Goal: Task Accomplishment & Management: Manage account settings

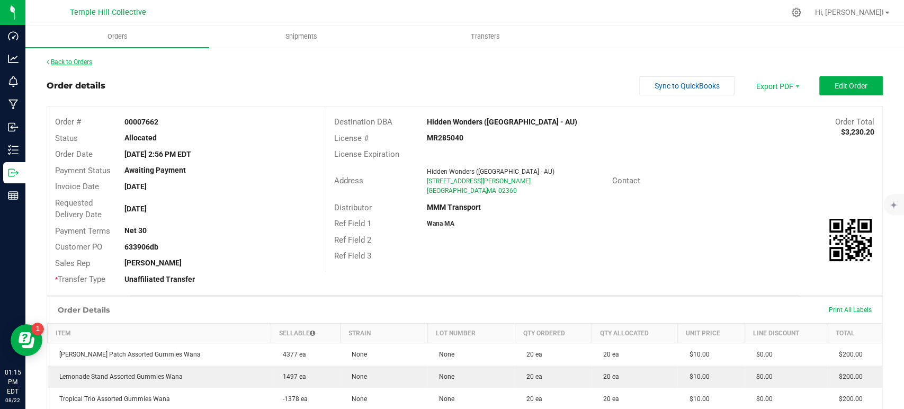
drag, startPoint x: 64, startPoint y: 55, endPoint x: 61, endPoint y: 60, distance: 5.7
click at [61, 63] on link "Back to Orders" at bounding box center [70, 61] width 46 height 7
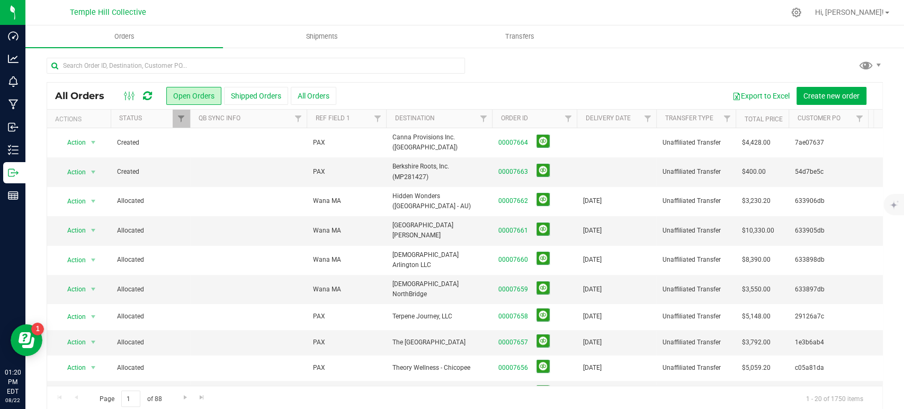
click at [151, 96] on icon at bounding box center [147, 96] width 9 height 11
click at [153, 95] on div at bounding box center [137, 96] width 35 height 13
click at [147, 93] on icon at bounding box center [147, 96] width 9 height 11
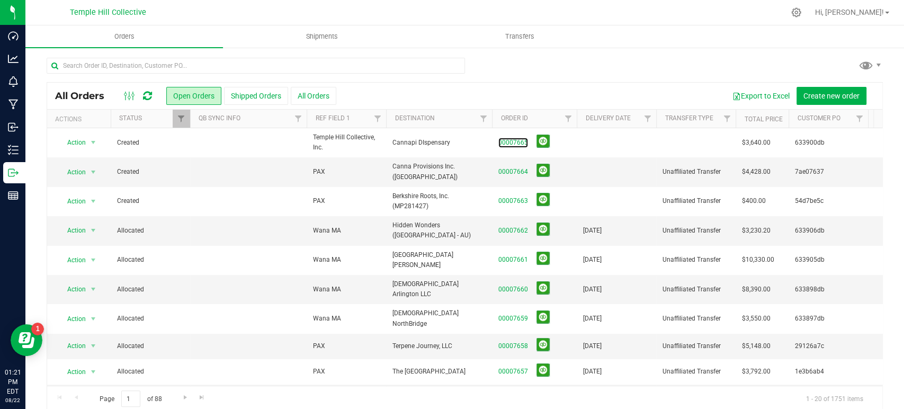
click at [510, 141] on link "00007665" at bounding box center [513, 143] width 30 height 10
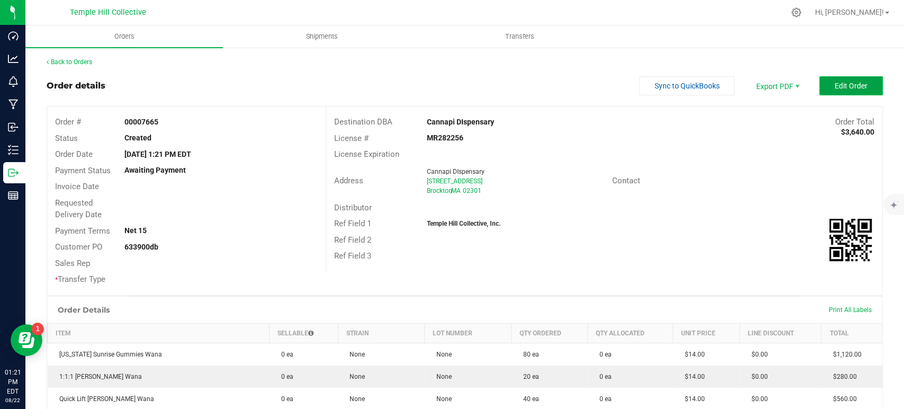
click at [854, 91] on button "Edit Order" at bounding box center [851, 85] width 64 height 19
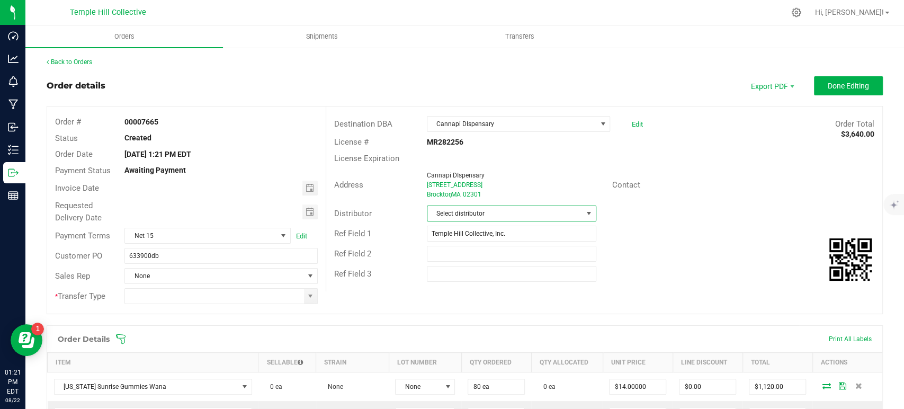
click at [470, 216] on span "Select distributor" at bounding box center [504, 213] width 155 height 15
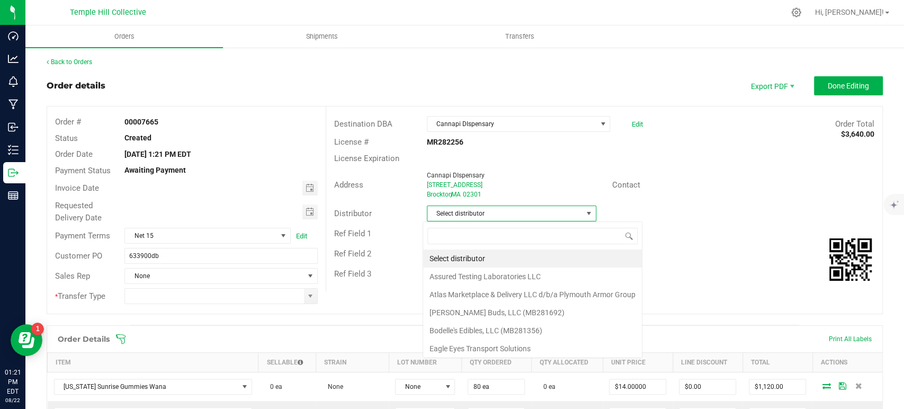
scroll to position [15, 167]
type input "mm"
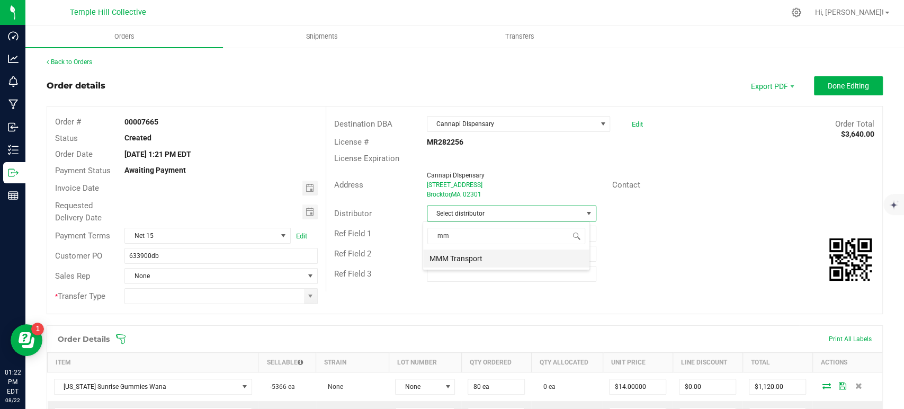
click at [477, 252] on li "MMM Transport" at bounding box center [506, 258] width 166 height 18
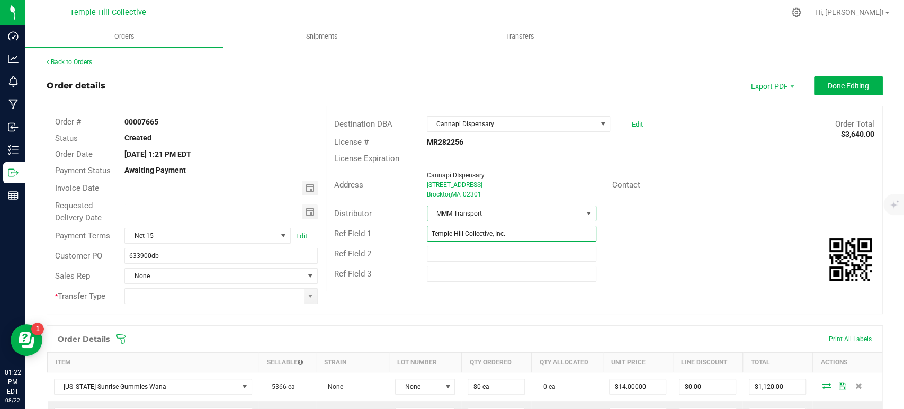
click at [461, 237] on input "Temple Hill Collective, Inc." at bounding box center [512, 234] width 170 height 16
type input "Wana MA"
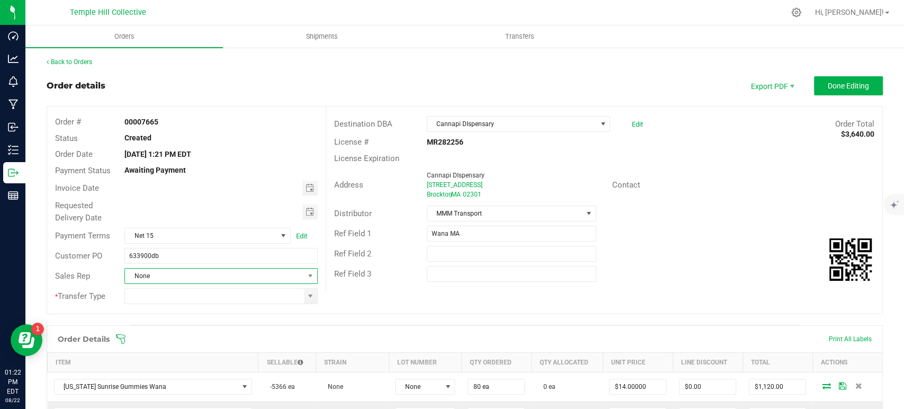
click at [158, 277] on span "None" at bounding box center [214, 276] width 179 height 15
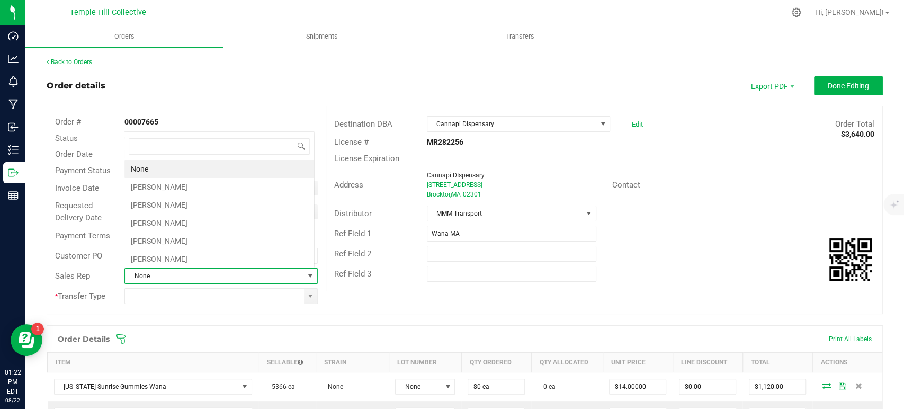
scroll to position [15, 188]
type input "d"
click at [157, 167] on li "[PERSON_NAME]" at bounding box center [219, 169] width 190 height 18
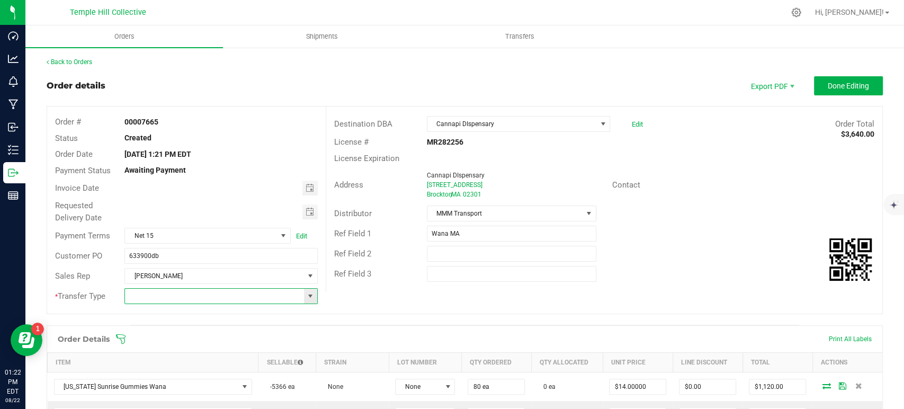
click at [160, 293] on input at bounding box center [214, 296] width 179 height 15
click at [309, 295] on span at bounding box center [310, 296] width 8 height 8
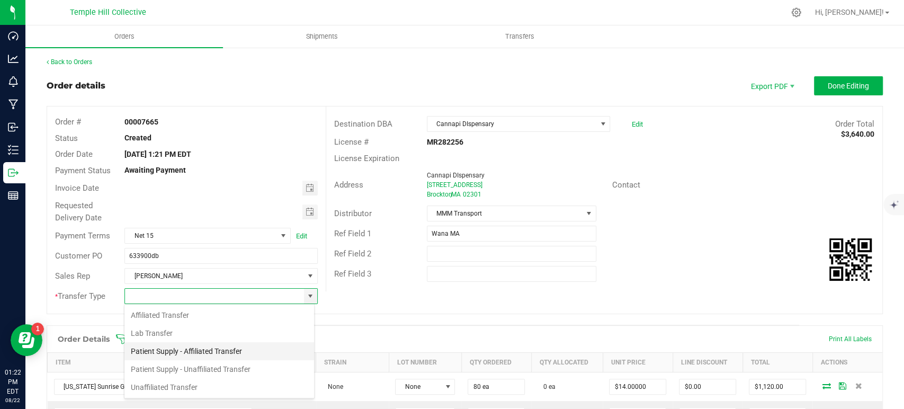
scroll to position [15, 191]
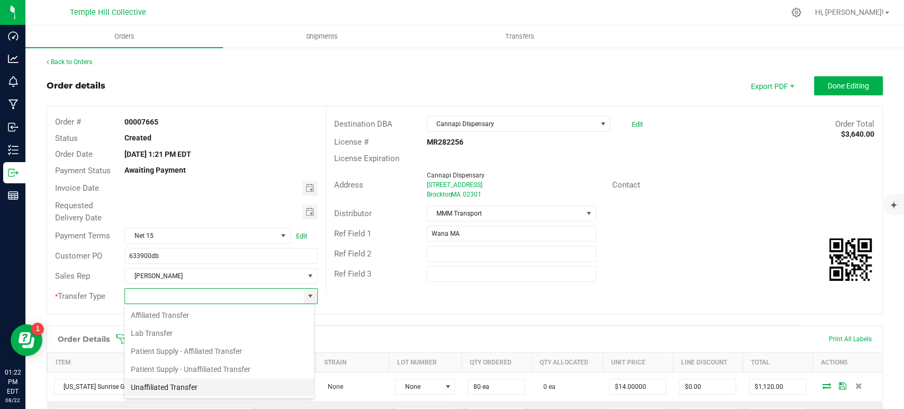
click at [209, 388] on li "Unaffiliated Transfer" at bounding box center [219, 387] width 190 height 18
type input "Unaffiliated Transfer"
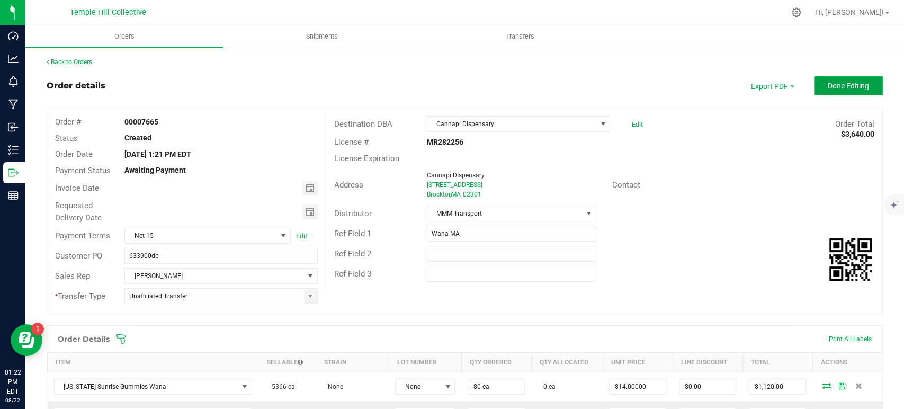
click at [830, 79] on button "Done Editing" at bounding box center [848, 85] width 69 height 19
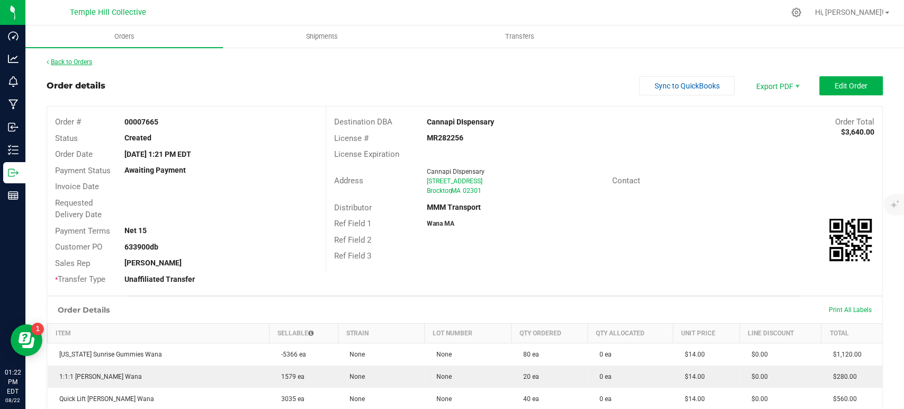
click at [74, 64] on link "Back to Orders" at bounding box center [70, 61] width 46 height 7
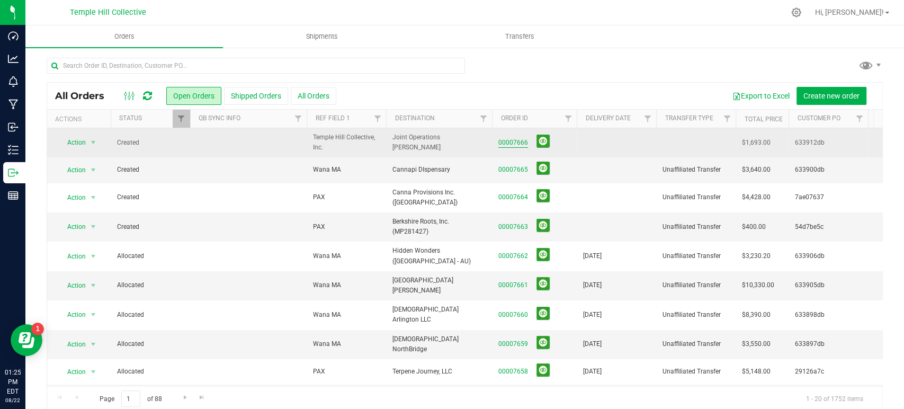
click at [508, 147] on link "00007666" at bounding box center [513, 143] width 30 height 10
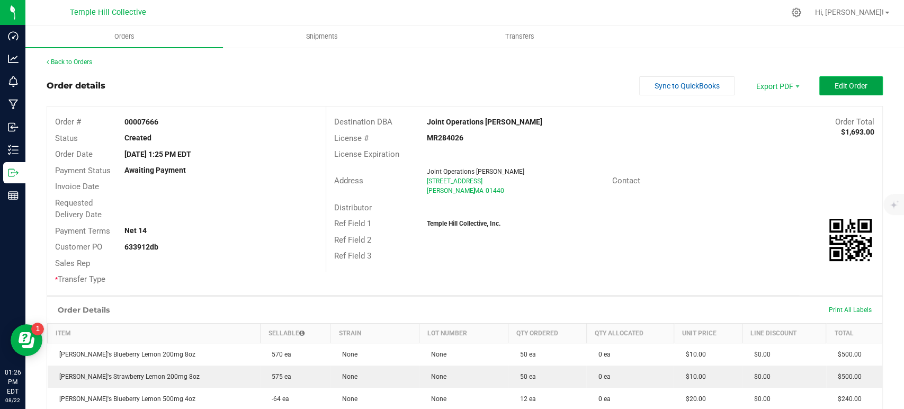
click at [835, 89] on span "Edit Order" at bounding box center [851, 86] width 33 height 8
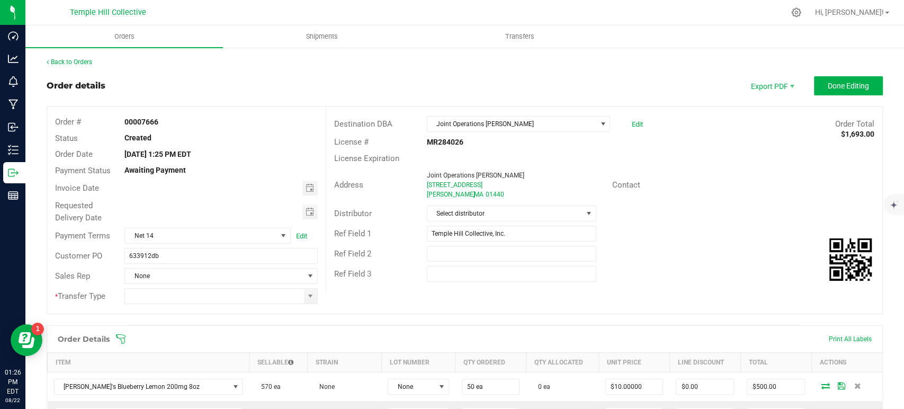
click at [175, 286] on div "* Transfer Type" at bounding box center [186, 296] width 279 height 20
click at [175, 277] on span "None" at bounding box center [214, 276] width 179 height 15
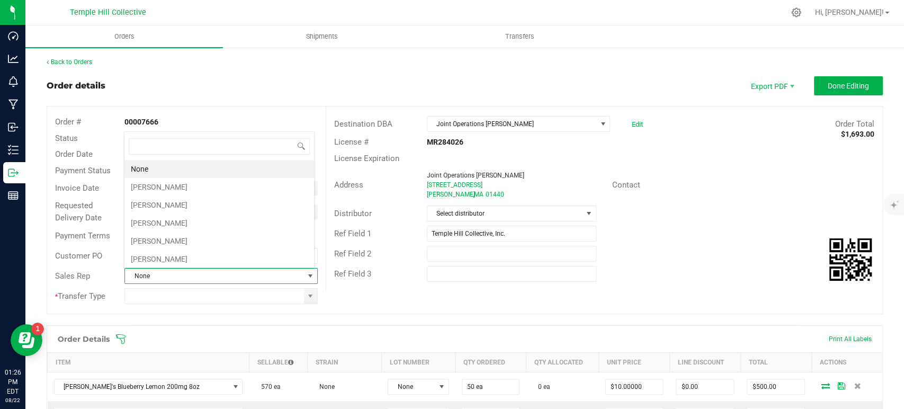
scroll to position [15, 188]
type input "fa"
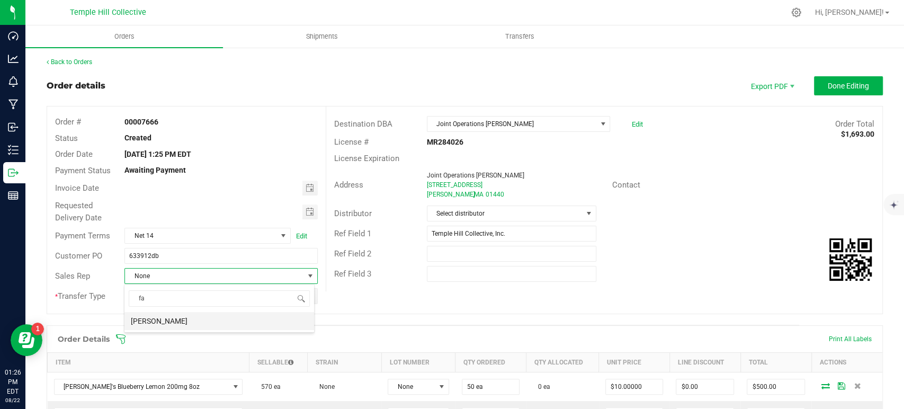
click at [159, 324] on li "[PERSON_NAME]" at bounding box center [219, 321] width 190 height 18
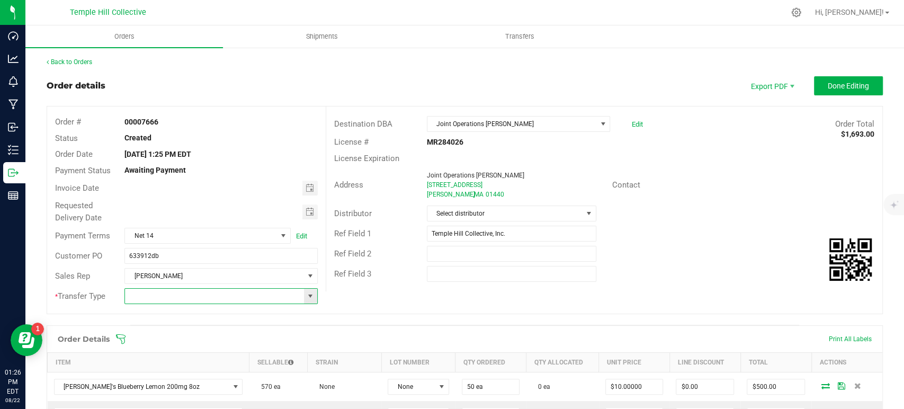
click at [153, 301] on input at bounding box center [214, 296] width 179 height 15
click at [306, 296] on span at bounding box center [310, 296] width 8 height 8
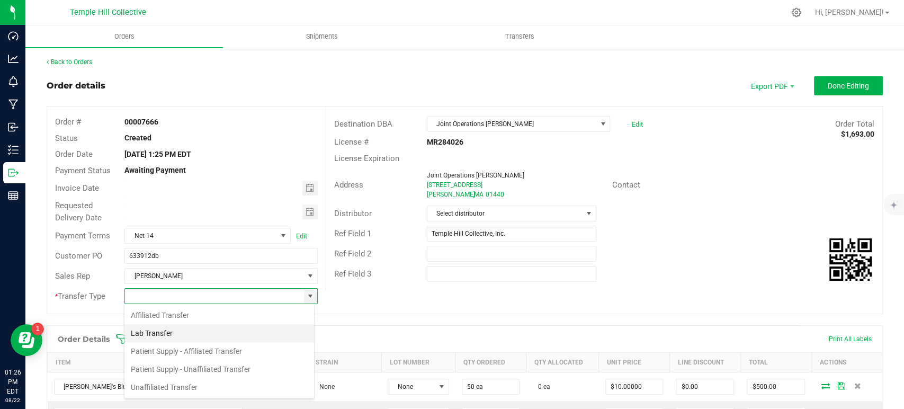
scroll to position [15, 191]
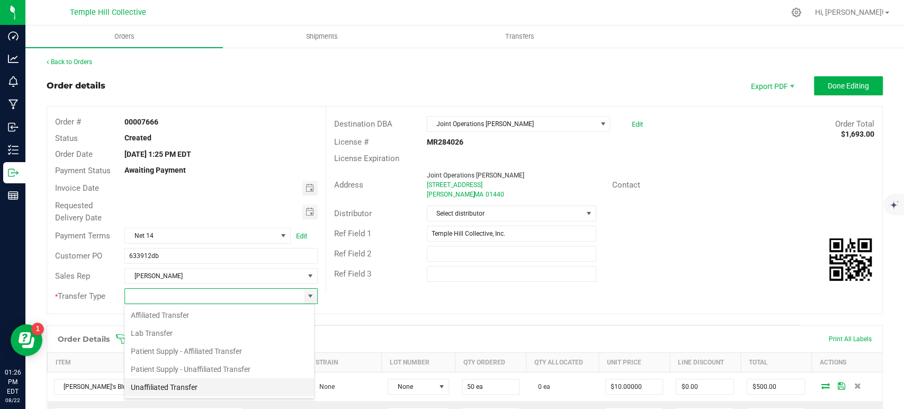
click at [189, 385] on li "Unaffiliated Transfer" at bounding box center [219, 387] width 190 height 18
type input "Unaffiliated Transfer"
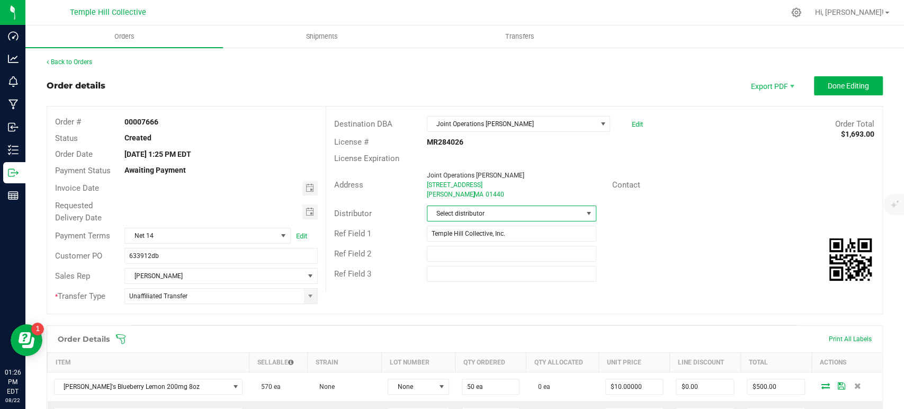
click at [479, 213] on span "Select distributor" at bounding box center [504, 213] width 155 height 15
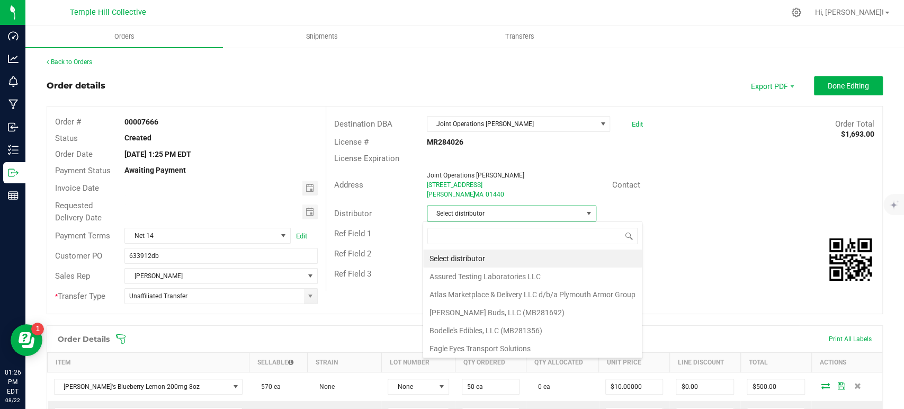
scroll to position [15, 167]
type input "mmm"
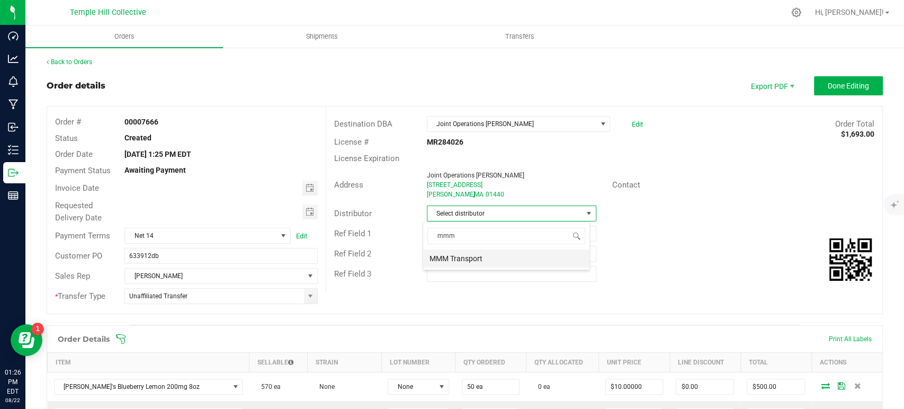
click at [469, 262] on li "MMM Transport" at bounding box center [506, 258] width 166 height 18
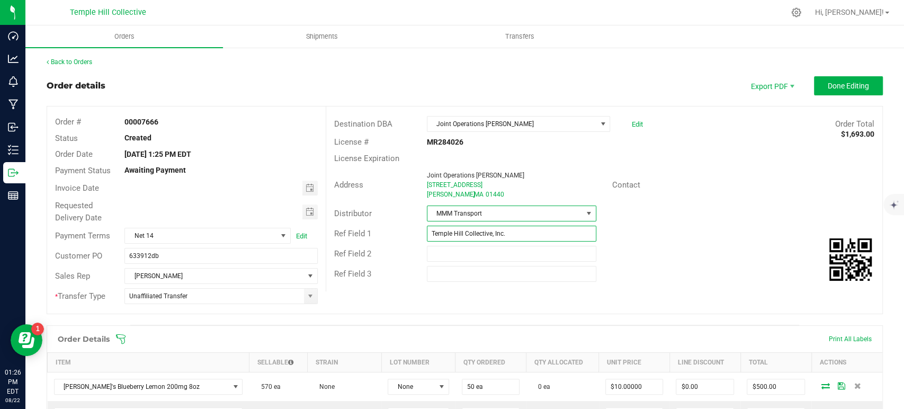
click at [461, 235] on input "Temple Hill Collective, Inc." at bounding box center [512, 234] width 170 height 16
type input "[PERSON_NAME]'s"
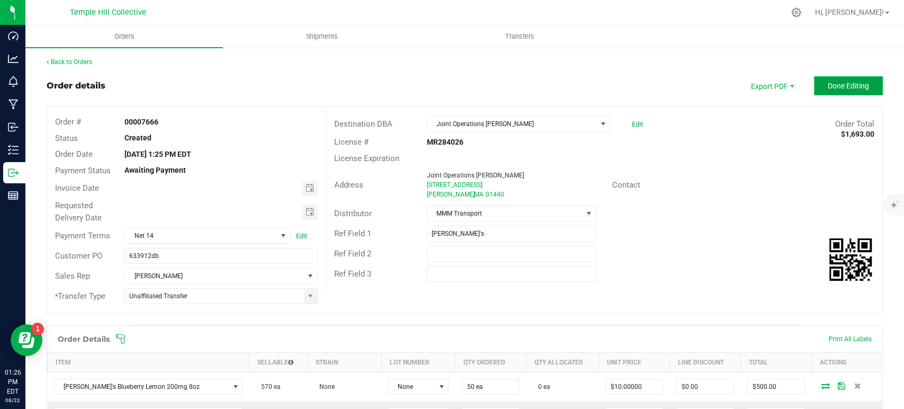
click at [828, 83] on span "Done Editing" at bounding box center [848, 86] width 41 height 8
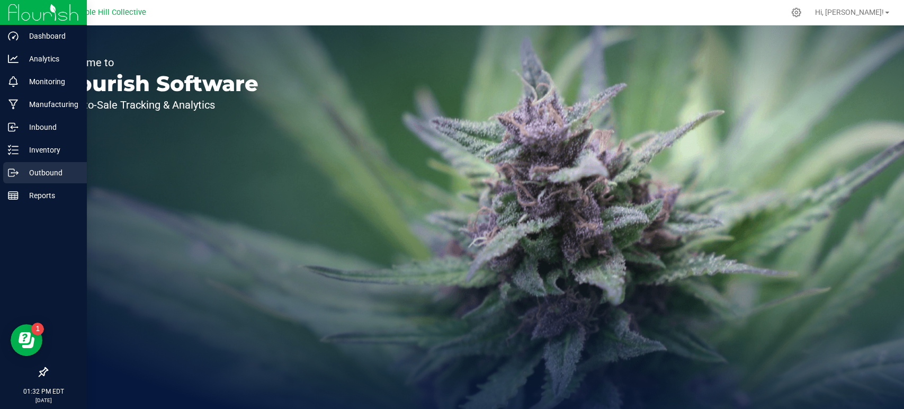
click at [38, 173] on p "Outbound" at bounding box center [51, 172] width 64 height 13
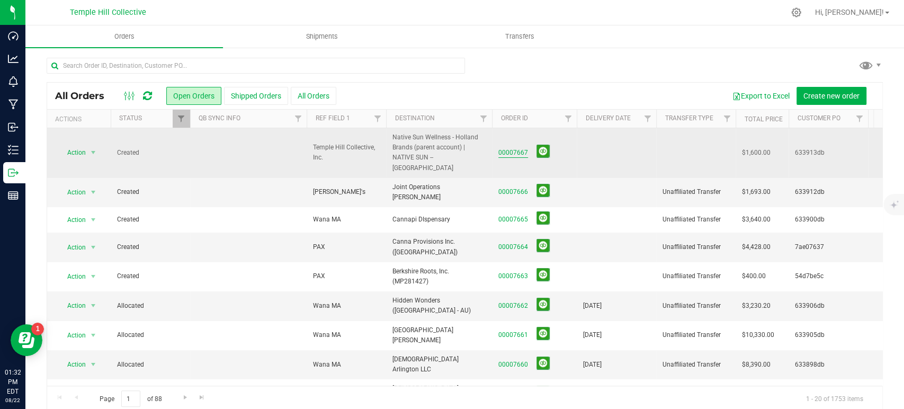
click at [504, 148] on link "00007667" at bounding box center [513, 153] width 30 height 10
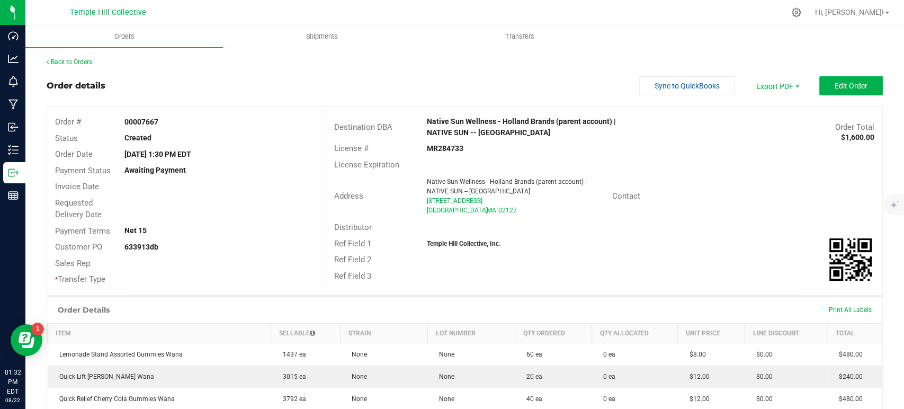
drag, startPoint x: 162, startPoint y: 123, endPoint x: 143, endPoint y: 121, distance: 19.1
click at [143, 121] on div "00007667" at bounding box center [221, 122] width 209 height 11
click at [143, 121] on strong "00007667" at bounding box center [141, 122] width 34 height 8
click at [160, 123] on div "00007667" at bounding box center [221, 122] width 209 height 11
drag, startPoint x: 160, startPoint y: 123, endPoint x: 151, endPoint y: 122, distance: 9.1
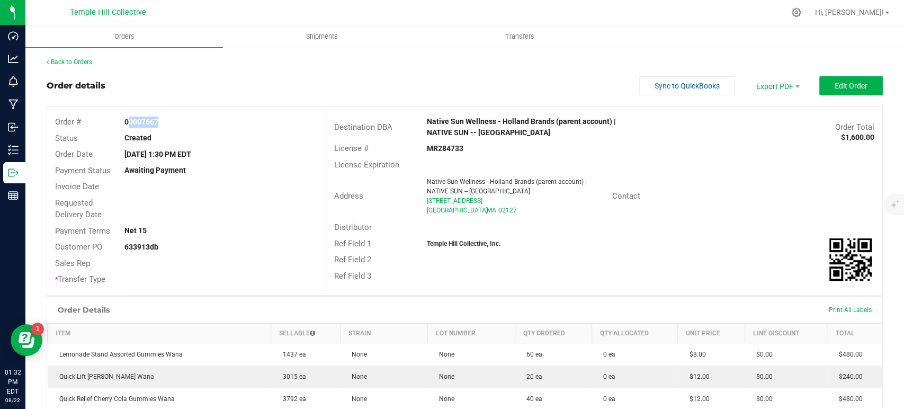
click at [151, 122] on div "00007667" at bounding box center [221, 122] width 209 height 11
click at [854, 88] on span "Edit Order" at bounding box center [851, 86] width 33 height 8
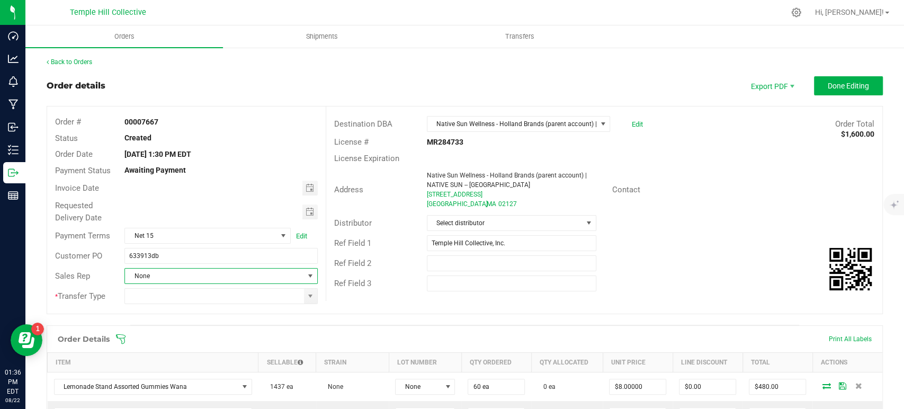
click at [165, 281] on span "None" at bounding box center [214, 276] width 179 height 15
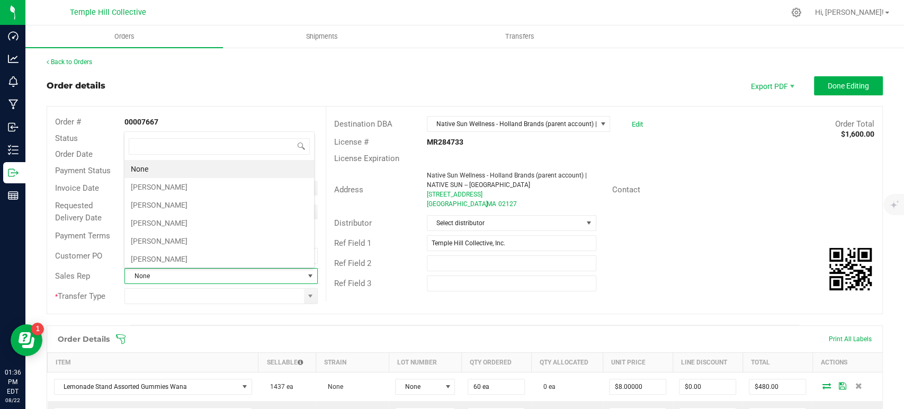
scroll to position [15, 188]
type input "ch"
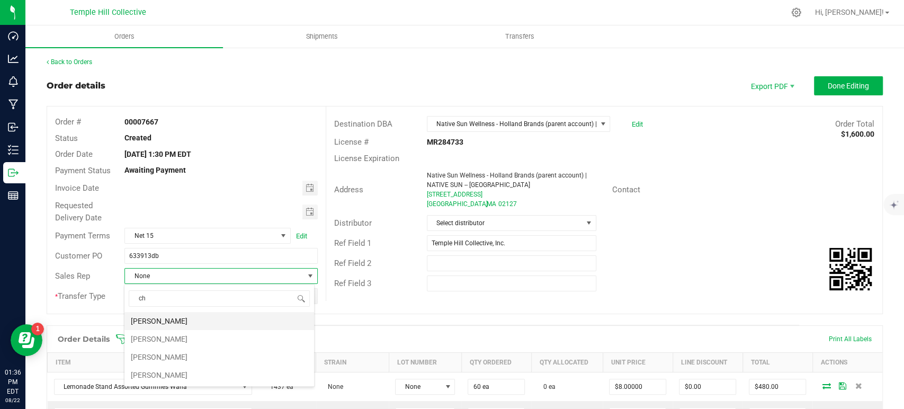
click at [176, 322] on li "[PERSON_NAME]" at bounding box center [219, 321] width 190 height 18
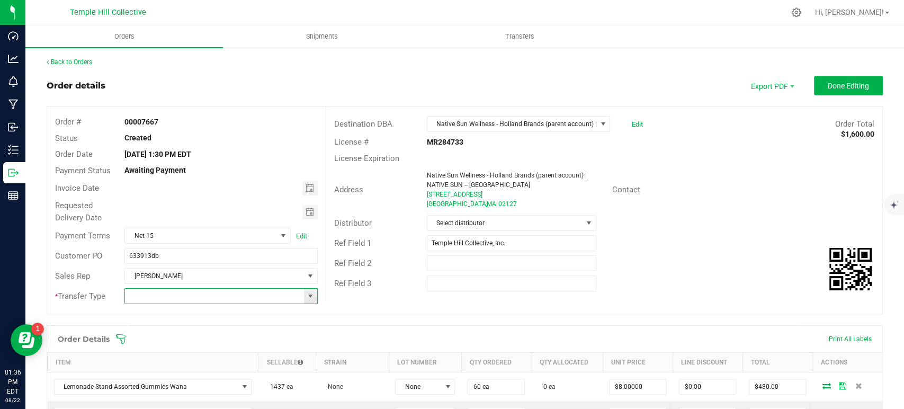
click at [165, 300] on input at bounding box center [214, 296] width 179 height 15
click at [305, 300] on span at bounding box center [310, 296] width 13 height 15
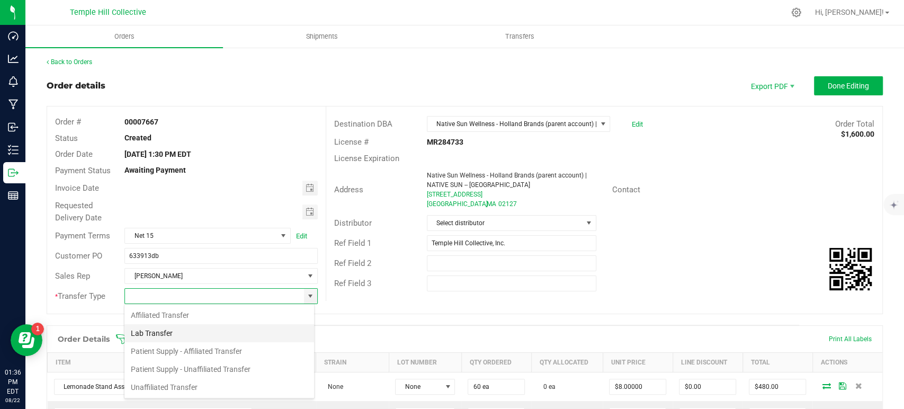
scroll to position [15, 191]
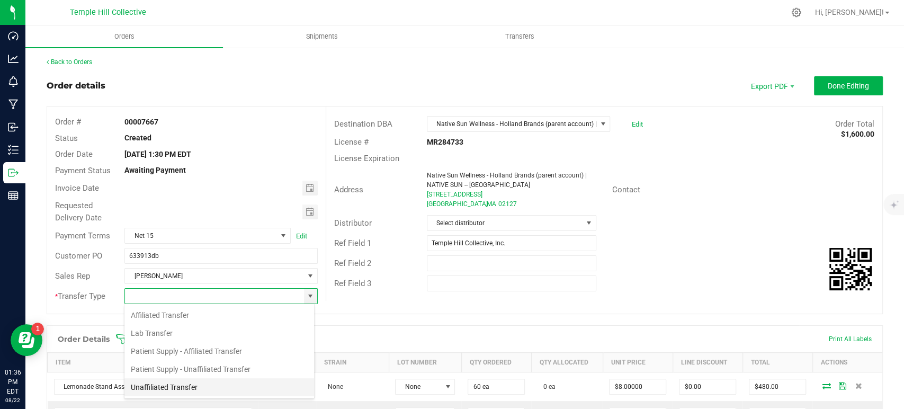
click at [198, 389] on li "Unaffiliated Transfer" at bounding box center [219, 387] width 190 height 18
type input "Unaffiliated Transfer"
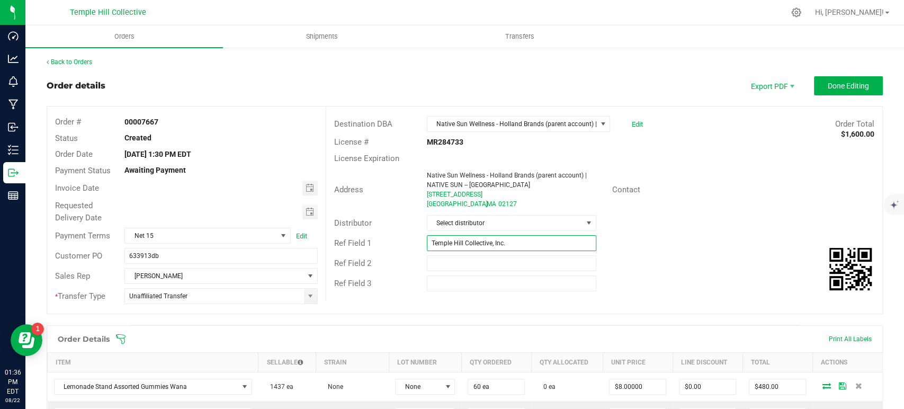
click at [459, 242] on input "Temple Hill Collective, Inc." at bounding box center [512, 243] width 170 height 16
type input "Wana MA"
click at [485, 225] on span "Select distributor" at bounding box center [504, 223] width 155 height 15
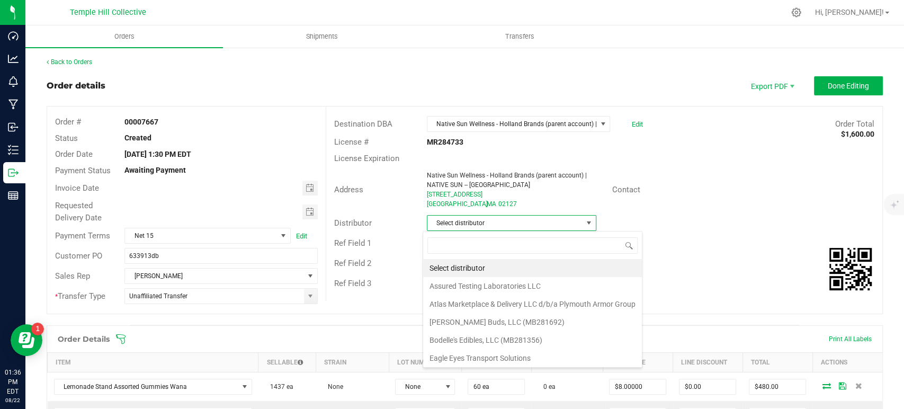
scroll to position [15, 167]
type input "mmm"
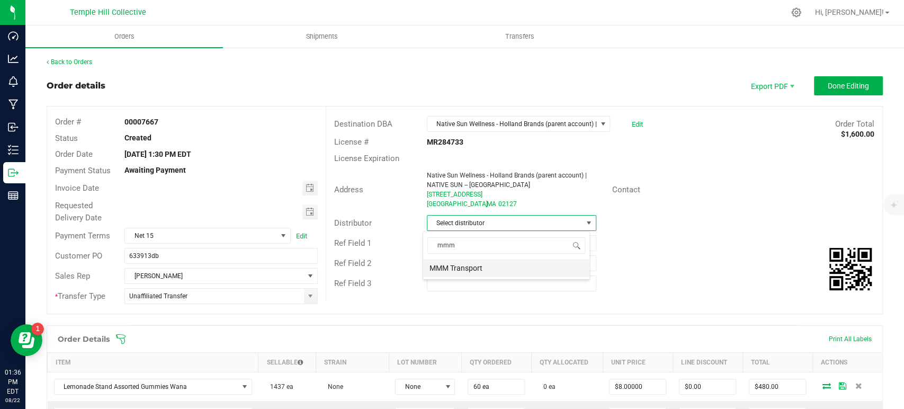
click at [485, 269] on li "MMM Transport" at bounding box center [506, 268] width 166 height 18
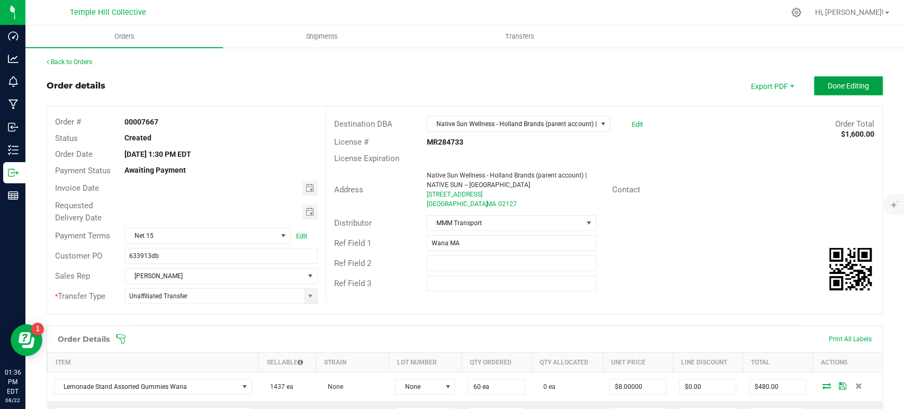
click at [834, 84] on span "Done Editing" at bounding box center [848, 86] width 41 height 8
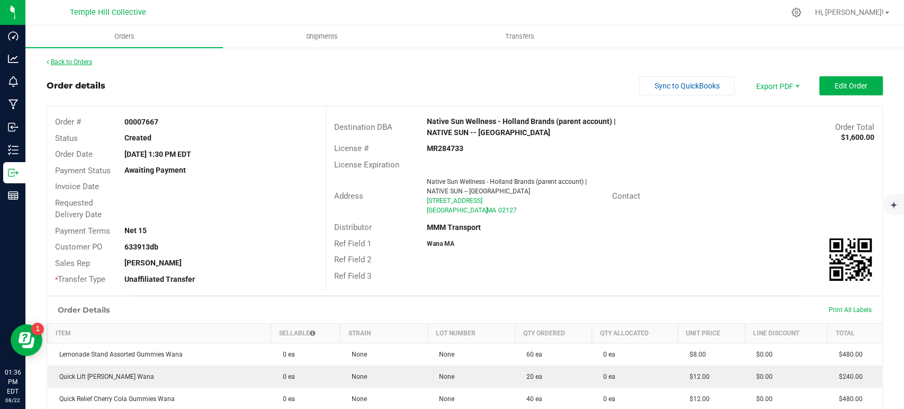
click at [73, 64] on link "Back to Orders" at bounding box center [70, 61] width 46 height 7
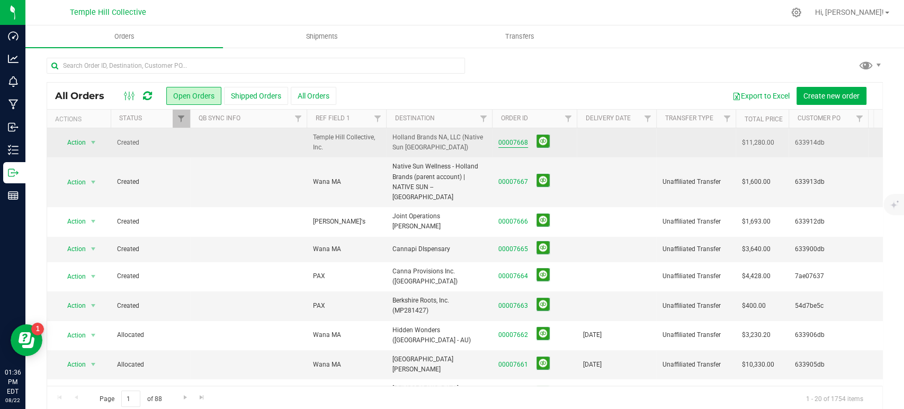
click at [516, 142] on link "00007668" at bounding box center [513, 143] width 30 height 10
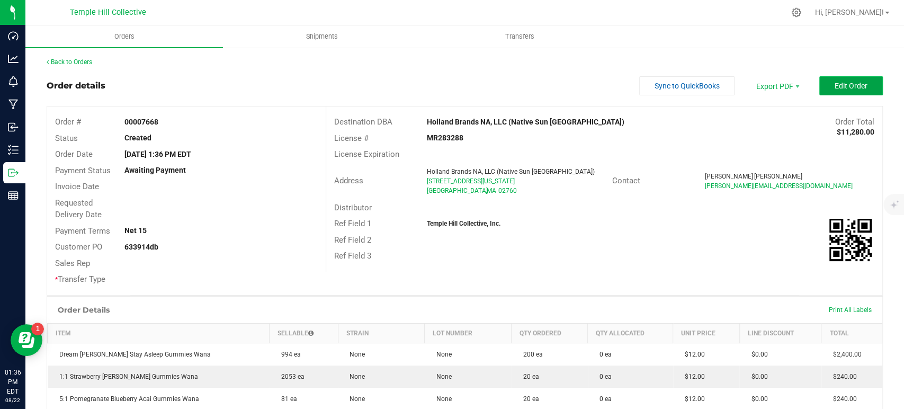
click at [825, 84] on button "Edit Order" at bounding box center [851, 85] width 64 height 19
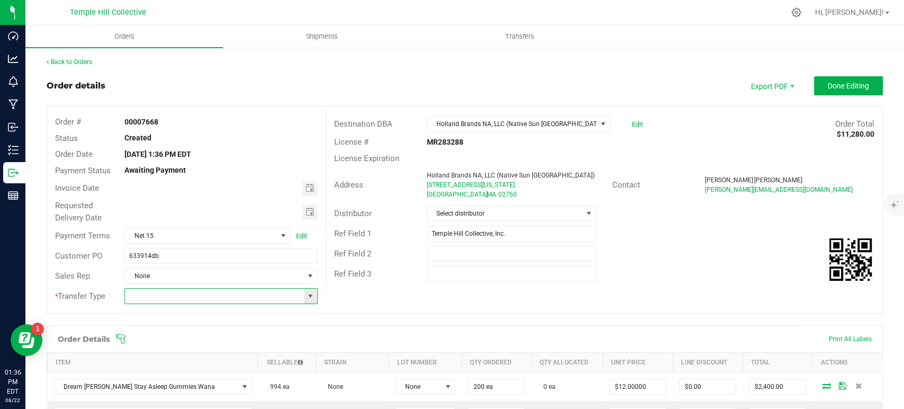
click at [147, 295] on input at bounding box center [214, 296] width 179 height 15
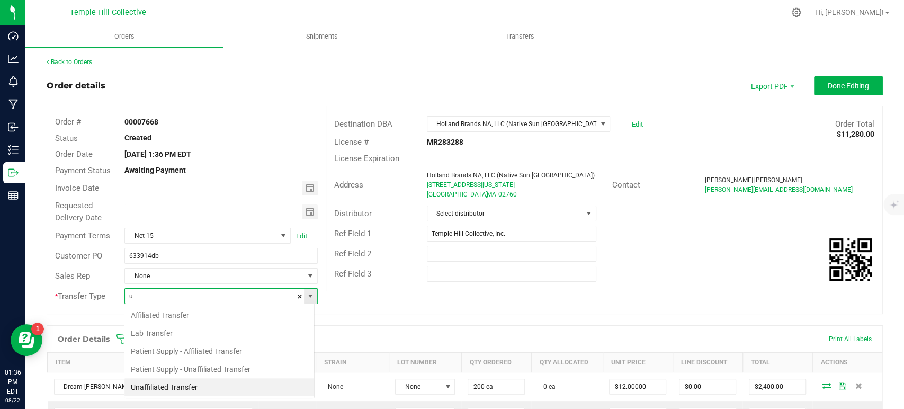
scroll to position [15, 191]
click at [170, 386] on li "Unaffiliated Transfer" at bounding box center [219, 387] width 190 height 18
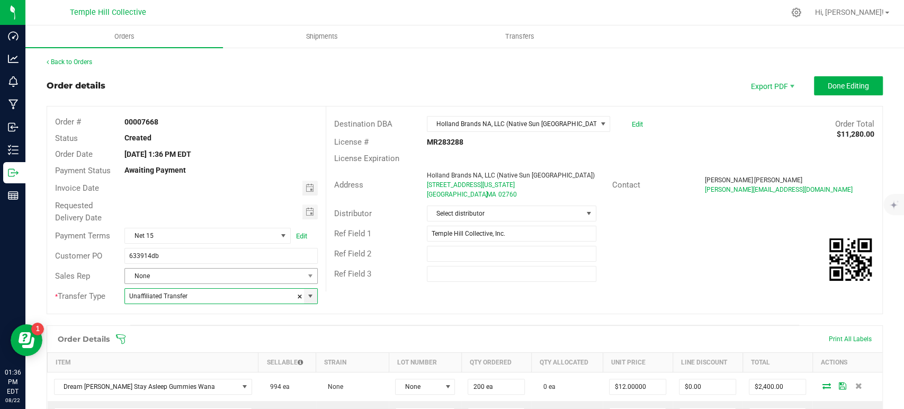
type input "Unaffiliated Transfer"
click at [150, 274] on span "None" at bounding box center [214, 276] width 179 height 15
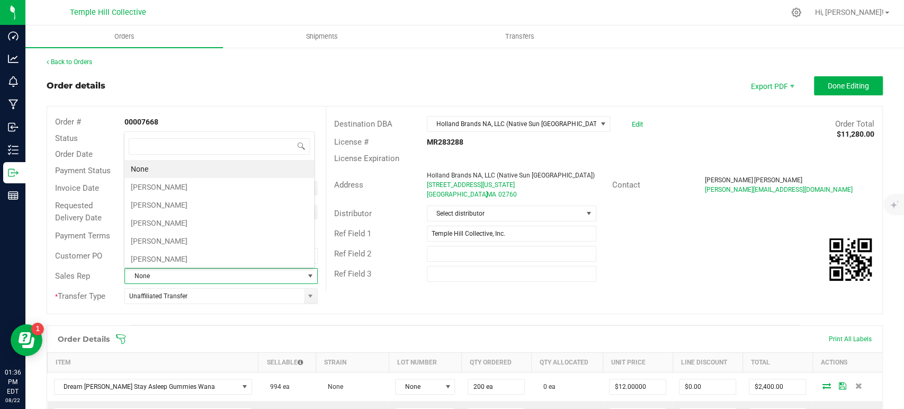
scroll to position [15, 188]
type input "chr"
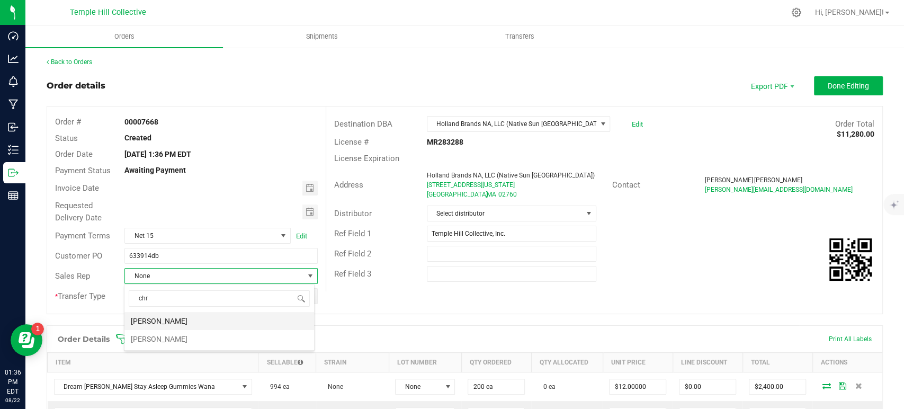
click at [179, 324] on li "[PERSON_NAME]" at bounding box center [219, 321] width 190 height 18
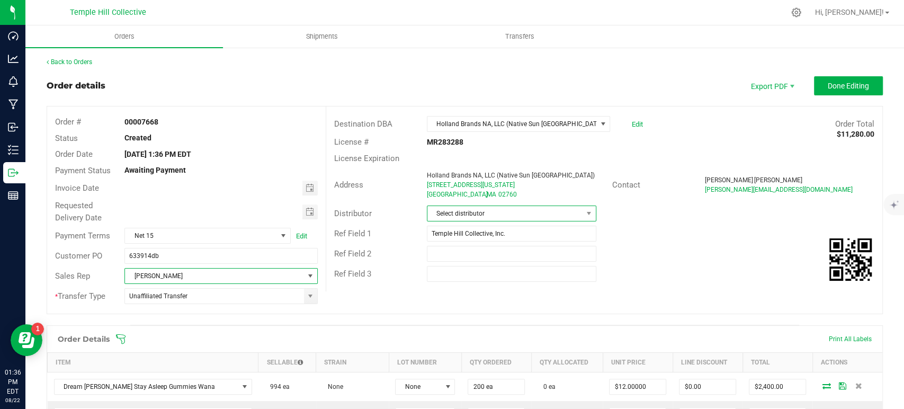
click at [483, 220] on span "Select distributor" at bounding box center [504, 213] width 155 height 15
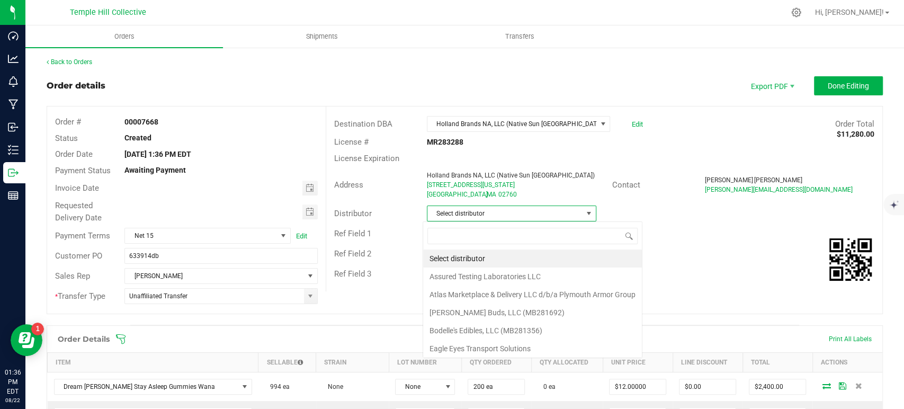
scroll to position [15, 167]
type input "mmm"
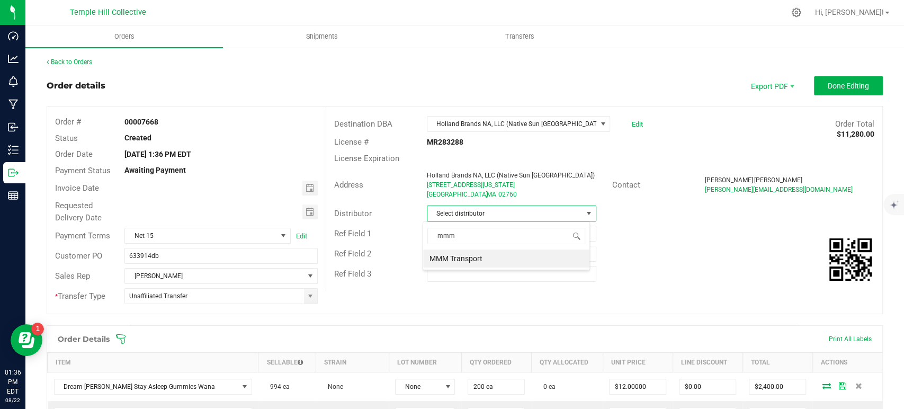
click at [475, 261] on li "MMM Transport" at bounding box center [506, 258] width 166 height 18
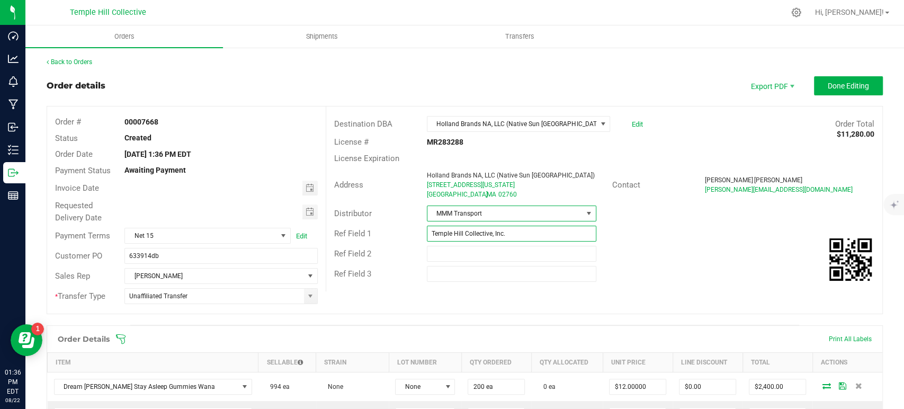
click at [461, 231] on input "Temple Hill Collective, Inc." at bounding box center [512, 234] width 170 height 16
type input "Wana MA"
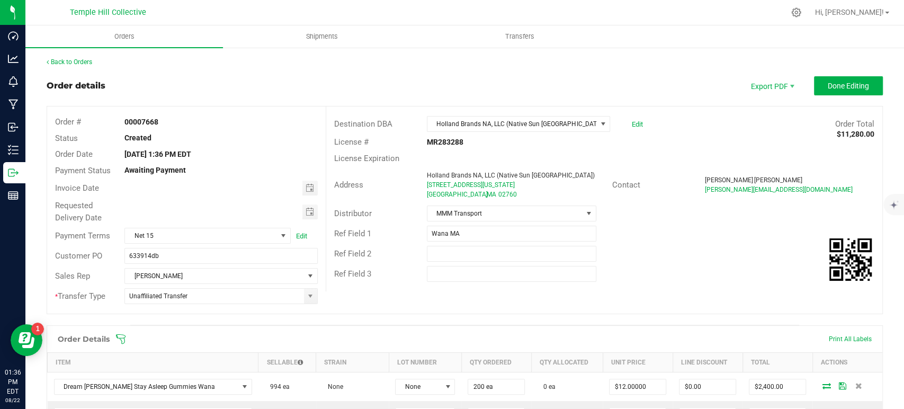
click at [625, 247] on div "Ref Field 2" at bounding box center [604, 254] width 556 height 20
click at [859, 84] on span "Done Editing" at bounding box center [848, 86] width 41 height 8
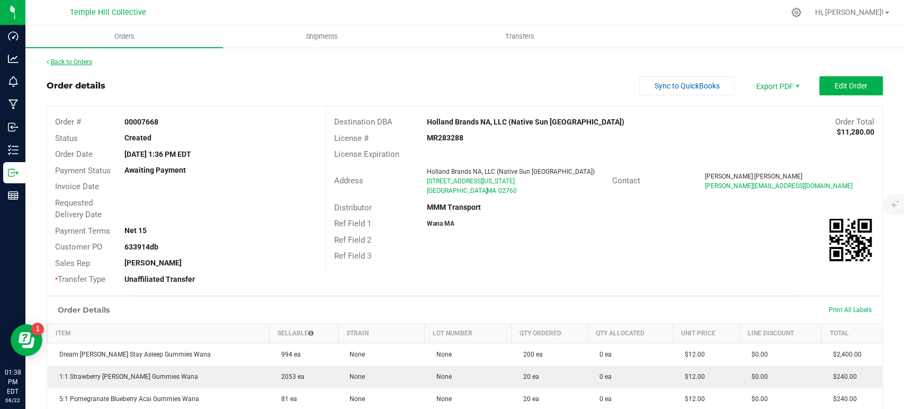
click at [69, 59] on link "Back to Orders" at bounding box center [70, 61] width 46 height 7
